Goal: Check status: Check status

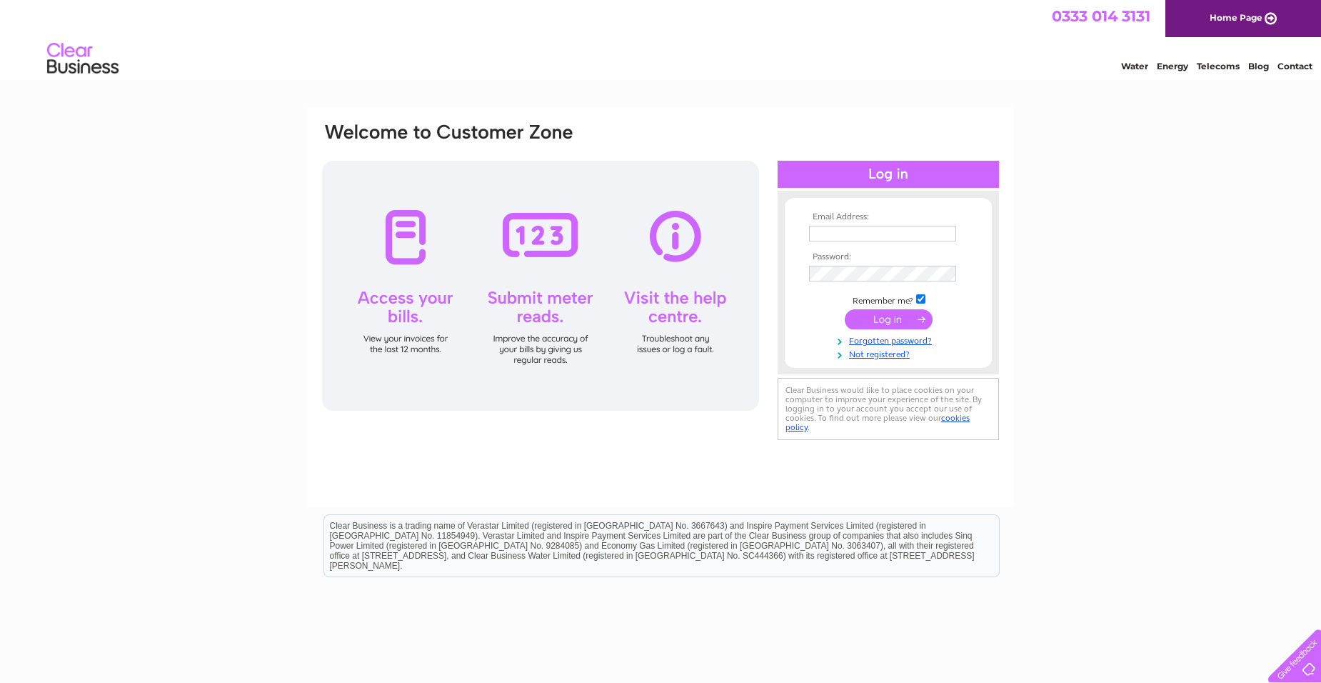
type input "accounts@arkvetcentre.co.uk"
click at [886, 330] on td at bounding box center [889, 319] width 166 height 27
click at [886, 318] on input "submit" at bounding box center [889, 319] width 88 height 20
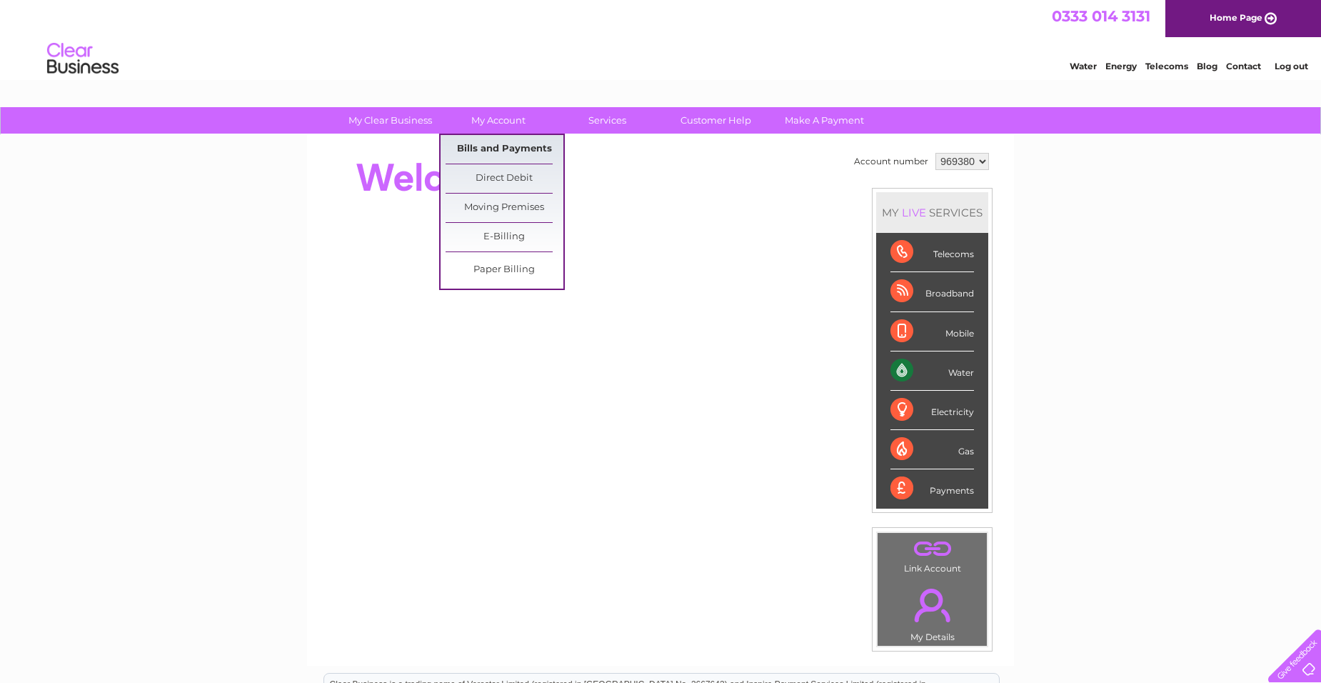
click at [493, 149] on link "Bills and Payments" at bounding box center [505, 149] width 118 height 29
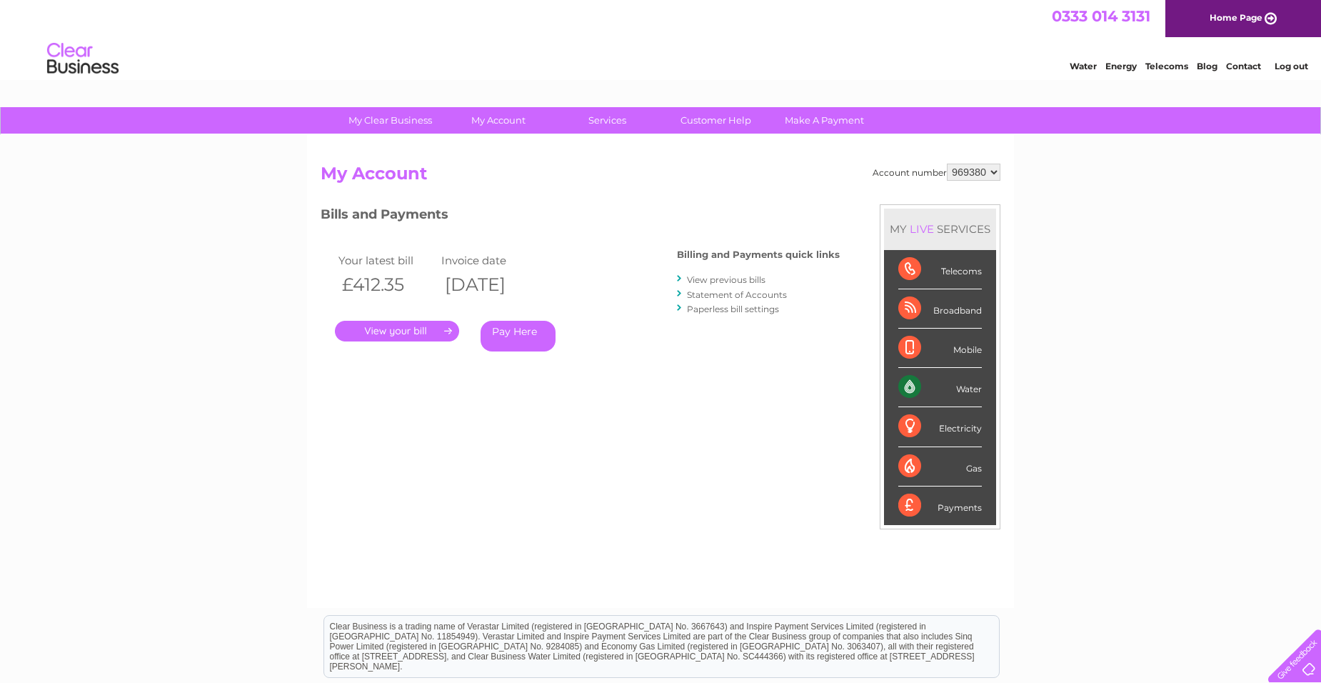
click at [398, 328] on link "." at bounding box center [397, 331] width 124 height 21
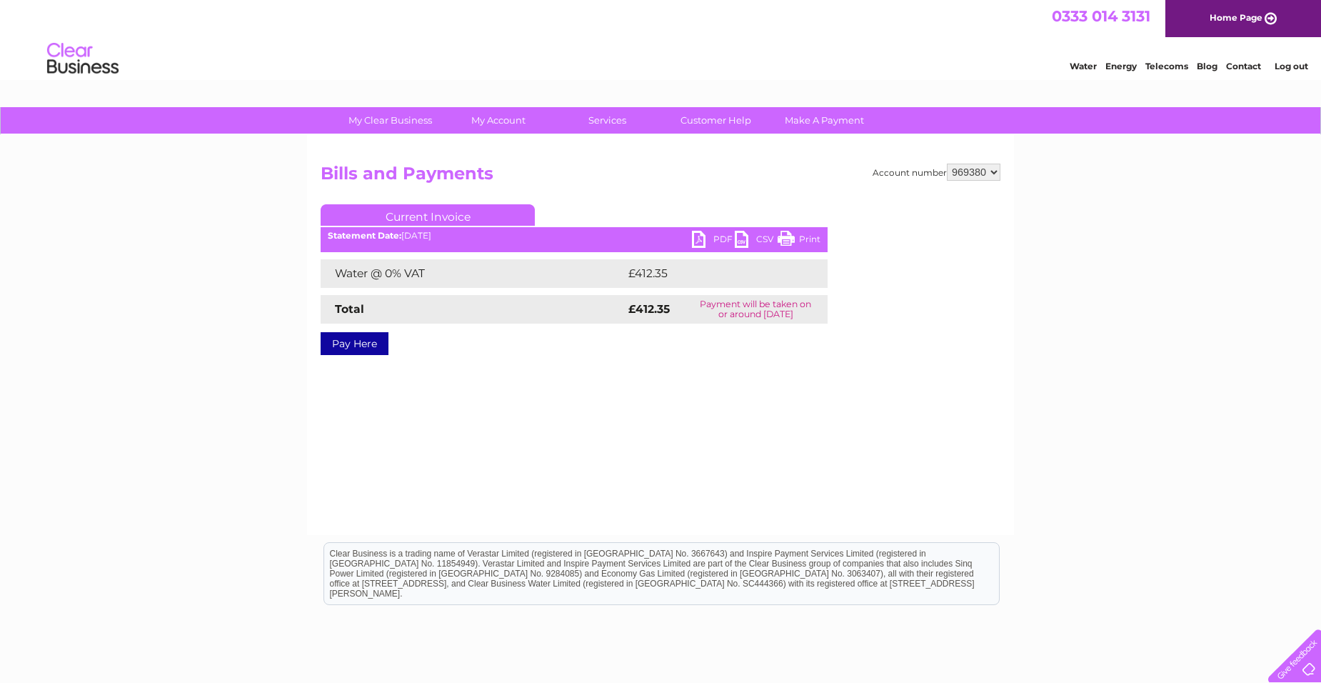
click at [717, 239] on link "PDF" at bounding box center [713, 241] width 43 height 21
